Goal: Task Accomplishment & Management: Manage account settings

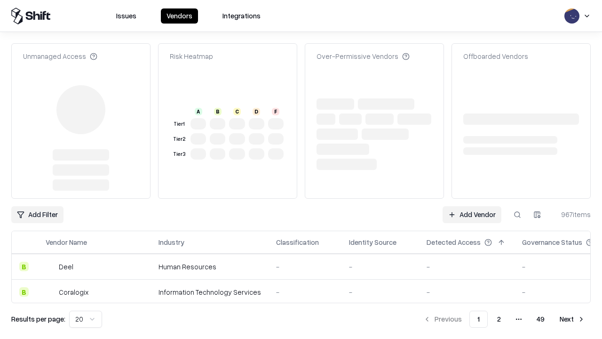
click at [472, 206] on link "Add Vendor" at bounding box center [472, 214] width 59 height 17
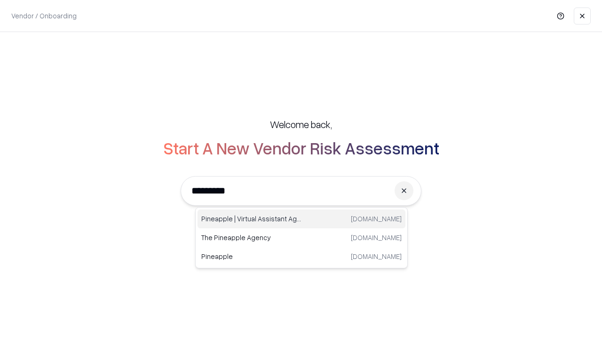
click at [301, 219] on div "Pineapple | Virtual Assistant Agency [DOMAIN_NAME]" at bounding box center [302, 218] width 208 height 19
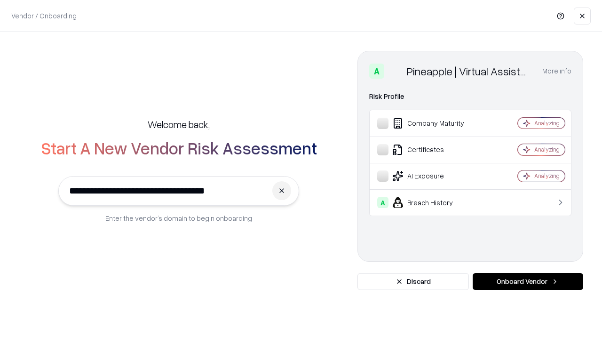
type input "**********"
click at [528, 281] on button "Onboard Vendor" at bounding box center [528, 281] width 111 height 17
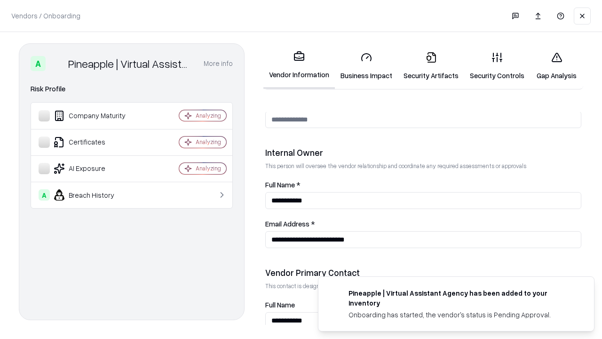
scroll to position [487, 0]
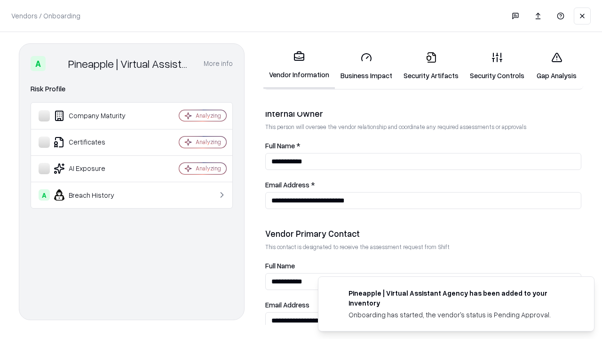
click at [431, 66] on link "Security Artifacts" at bounding box center [431, 66] width 66 height 44
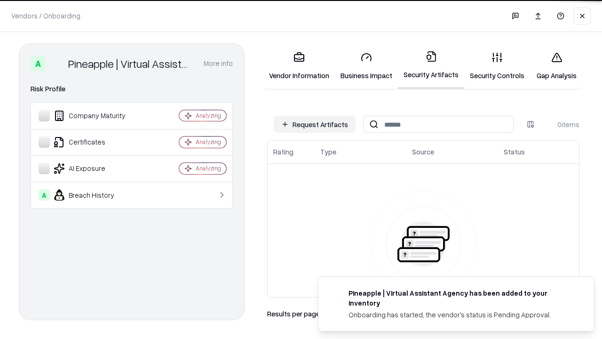
click at [315, 124] on button "Request Artifacts" at bounding box center [315, 124] width 82 height 17
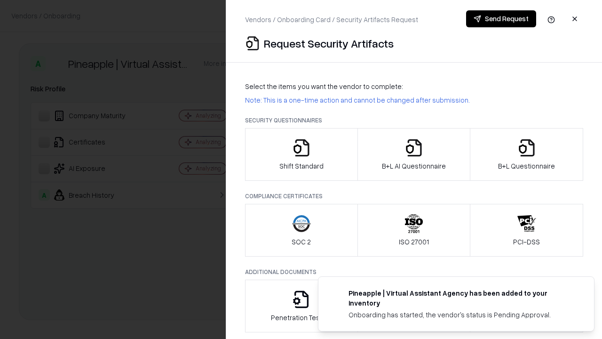
click at [526, 154] on icon "button" at bounding box center [526, 147] width 19 height 19
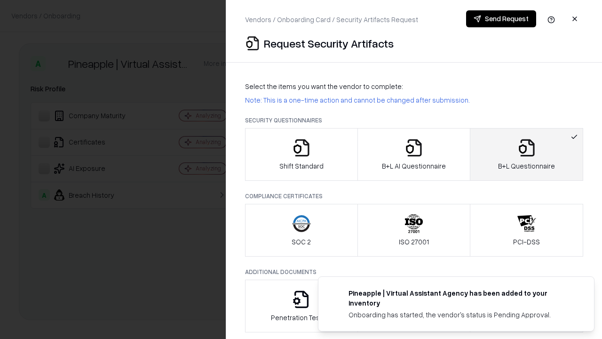
click at [413, 154] on icon "button" at bounding box center [414, 147] width 19 height 19
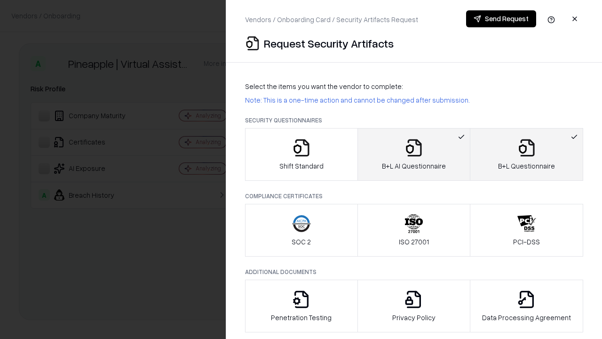
click at [501, 19] on button "Send Request" at bounding box center [501, 18] width 70 height 17
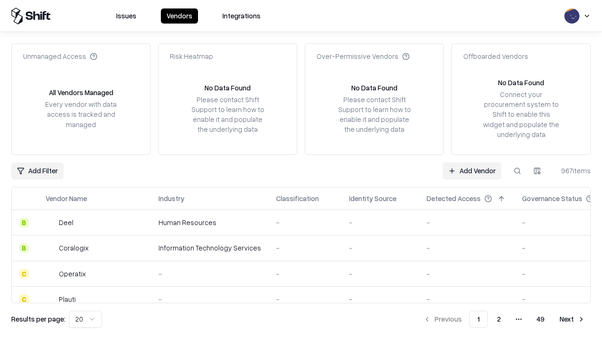
click at [517, 170] on button at bounding box center [517, 170] width 17 height 17
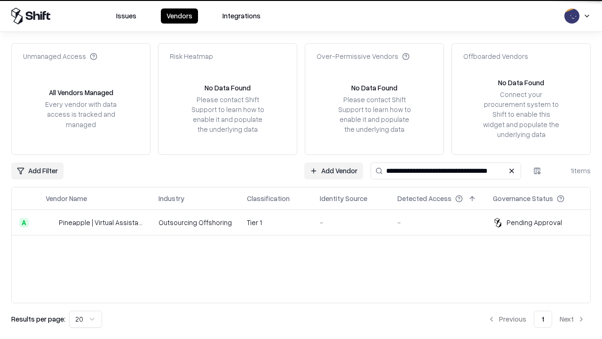
type input "**********"
click at [307, 222] on td "Tier 1" at bounding box center [275, 222] width 73 height 25
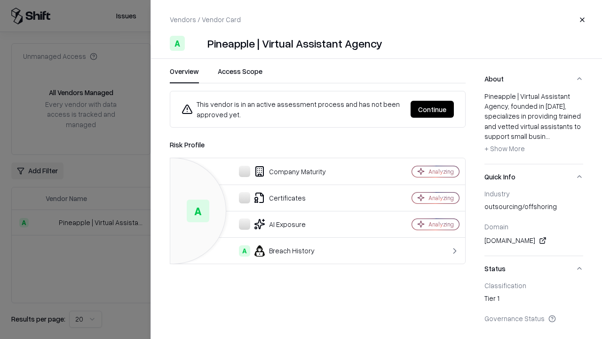
click at [432, 109] on button "Continue" at bounding box center [432, 109] width 43 height 17
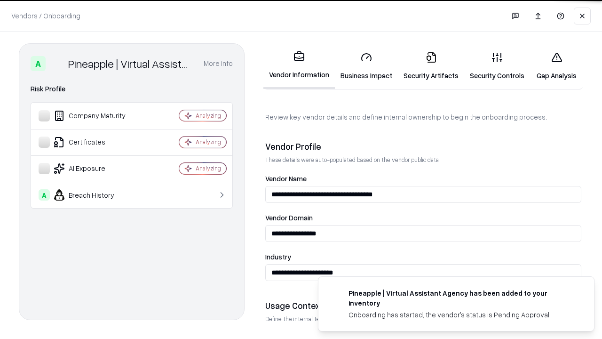
click at [431, 66] on link "Security Artifacts" at bounding box center [431, 66] width 66 height 44
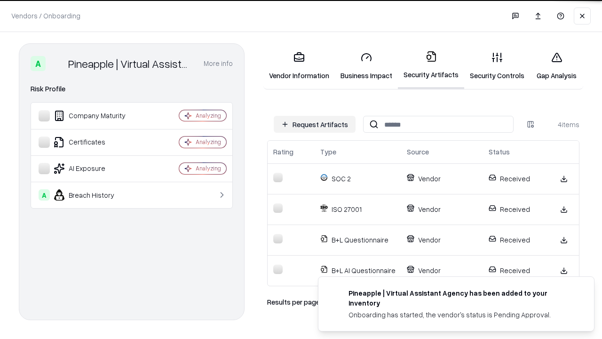
click at [556, 66] on link "Gap Analysis" at bounding box center [556, 66] width 53 height 44
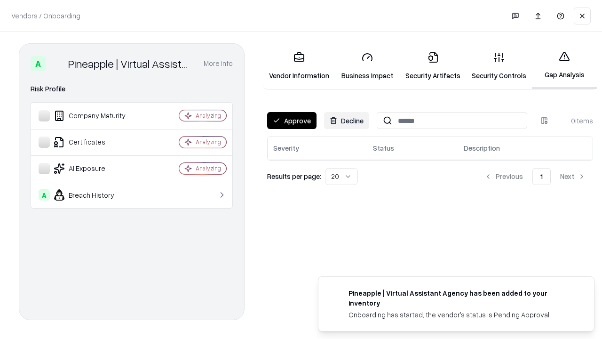
click at [292, 120] on button "Approve" at bounding box center [291, 120] width 49 height 17
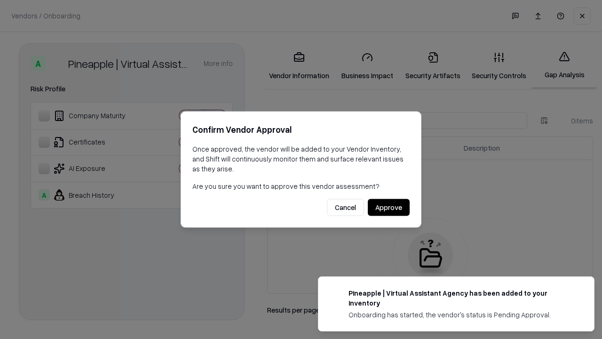
click at [389, 207] on button "Approve" at bounding box center [389, 207] width 42 height 17
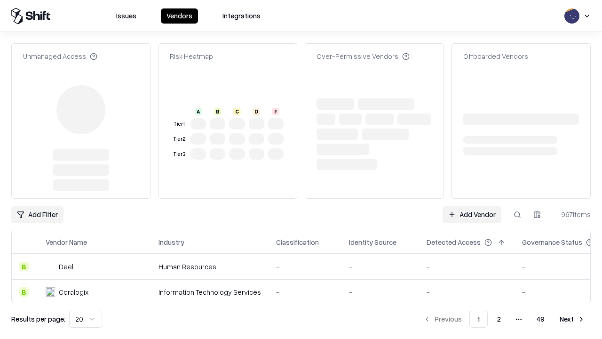
type input "**********"
click at [472, 214] on link "Add Vendor" at bounding box center [472, 214] width 59 height 17
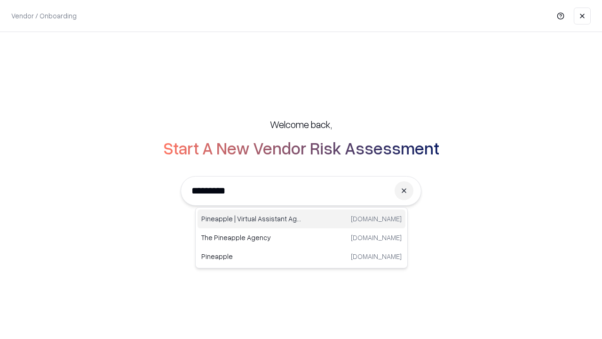
click at [301, 219] on div "Pineapple | Virtual Assistant Agency [DOMAIN_NAME]" at bounding box center [302, 218] width 208 height 19
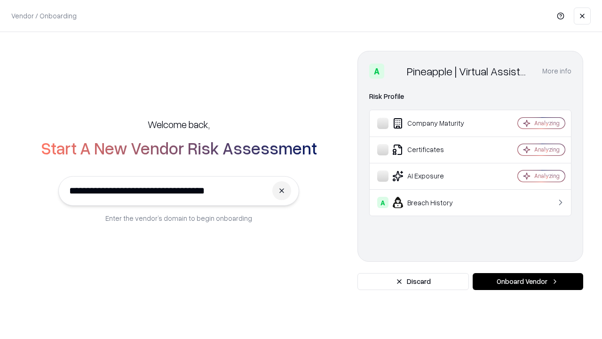
type input "**********"
click at [528, 281] on button "Onboard Vendor" at bounding box center [528, 281] width 111 height 17
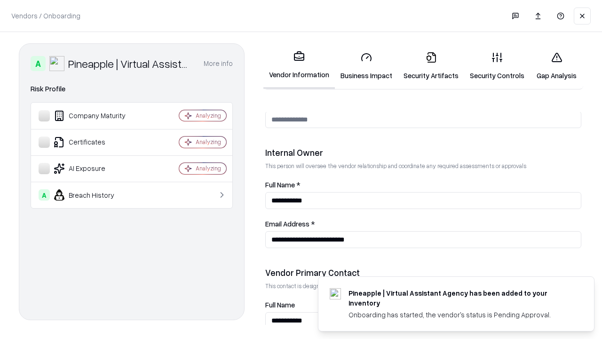
scroll to position [487, 0]
